Goal: Information Seeking & Learning: Learn about a topic

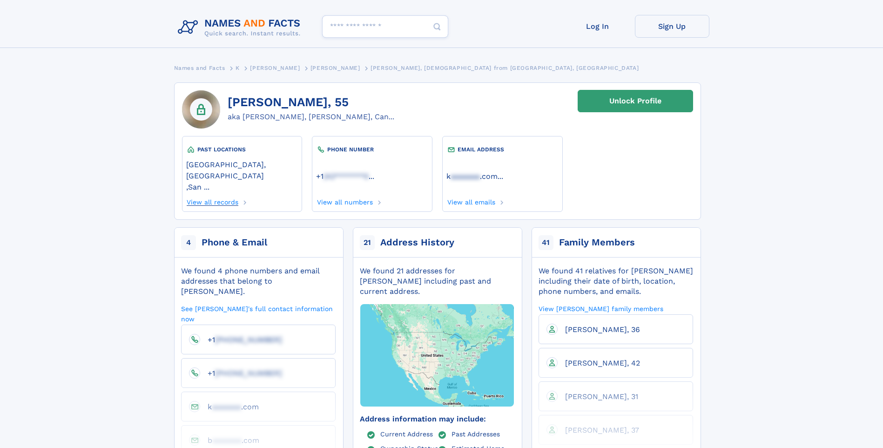
click at [218, 196] on link "View all records" at bounding box center [212, 201] width 53 height 10
